Goal: Find specific page/section: Find specific page/section

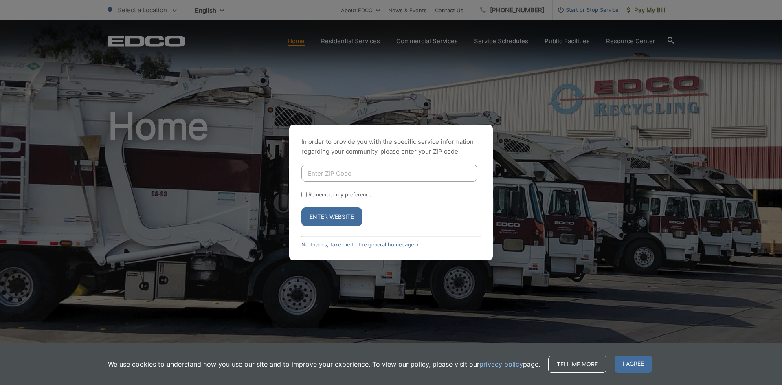
click at [353, 174] on input "Enter ZIP Code" at bounding box center [389, 172] width 176 height 17
type input "+"
click at [304, 193] on input "Remember my preference" at bounding box center [303, 194] width 5 height 5
checkbox input "true"
click at [317, 175] on input "+" at bounding box center [389, 172] width 176 height 17
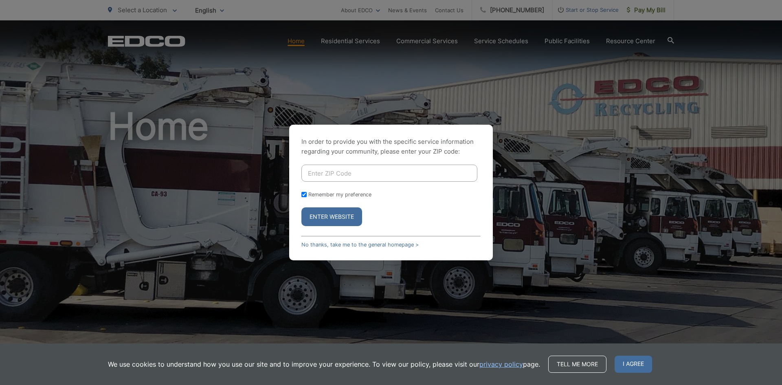
click at [331, 173] on input "Enter ZIP Code" at bounding box center [389, 172] width 176 height 17
click at [331, 173] on input "9" at bounding box center [389, 172] width 176 height 17
click at [301, 207] on button "Enter Website" at bounding box center [331, 216] width 61 height 19
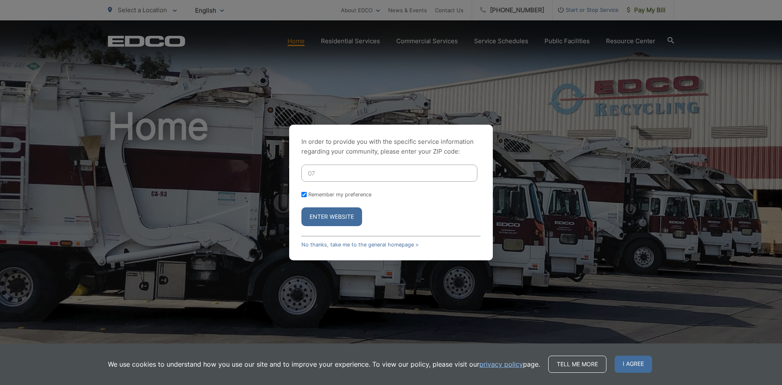
type input "0"
type input "90755"
click at [301, 207] on button "Enter Website" at bounding box center [331, 216] width 61 height 19
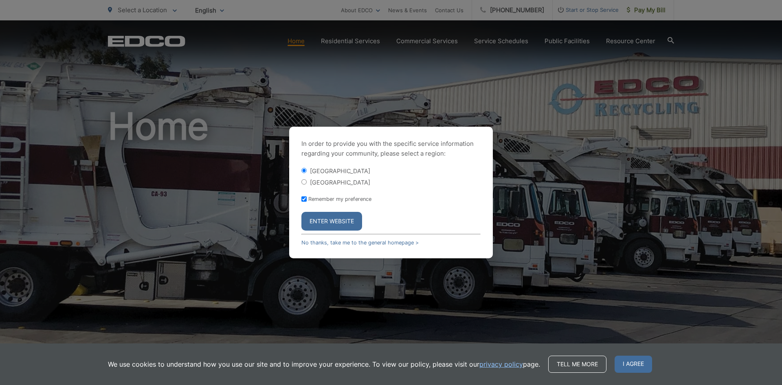
click at [329, 221] on button "Enter Website" at bounding box center [331, 221] width 61 height 19
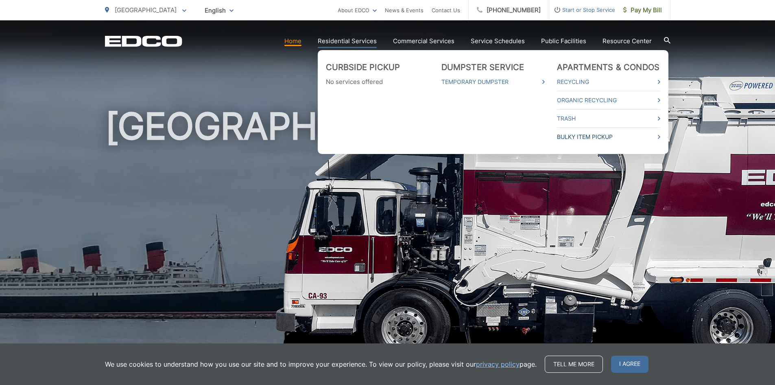
click at [587, 134] on link "Bulky Item Pickup" at bounding box center [608, 137] width 103 height 10
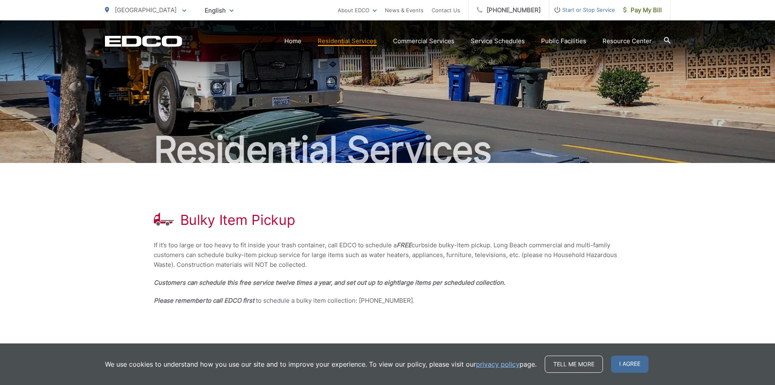
scroll to position [94, 0]
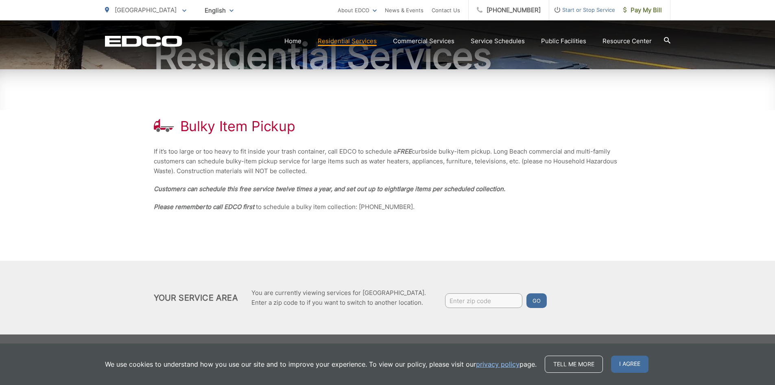
click at [415, 246] on div "Bulky Item Pickup If it’s too large or too heavy to fit inside your trash conta…" at bounding box center [388, 164] width 468 height 191
